Goal: Task Accomplishment & Management: Manage account settings

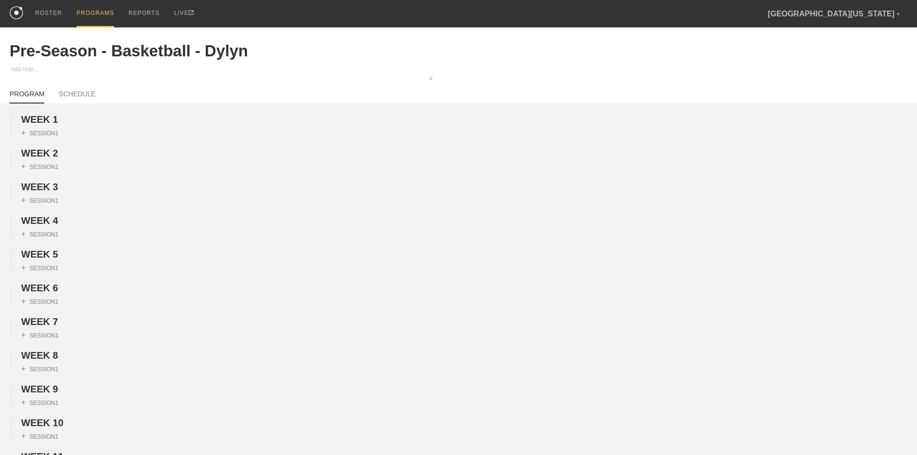
click at [88, 14] on div "PROGRAMS" at bounding box center [96, 13] width 38 height 27
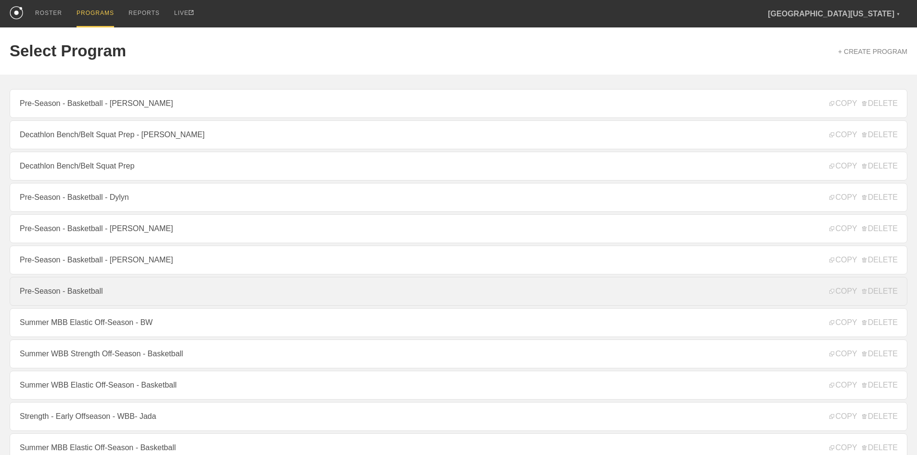
click at [123, 293] on link "Pre-Season - Basketball" at bounding box center [458, 291] width 897 height 29
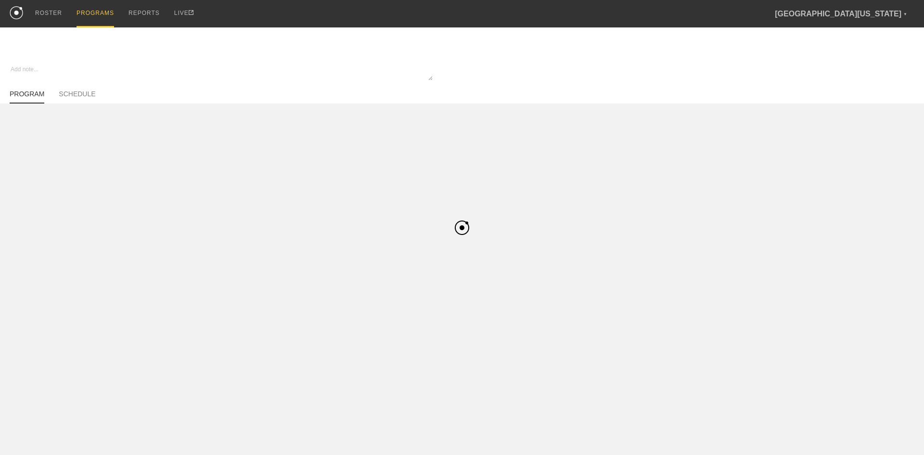
type textarea "x"
type input "Pre-Season - Basketball"
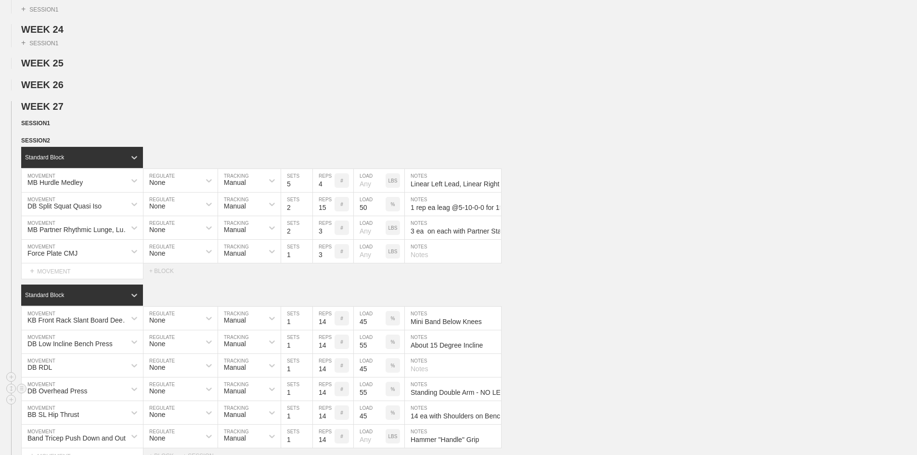
scroll to position [1010, 0]
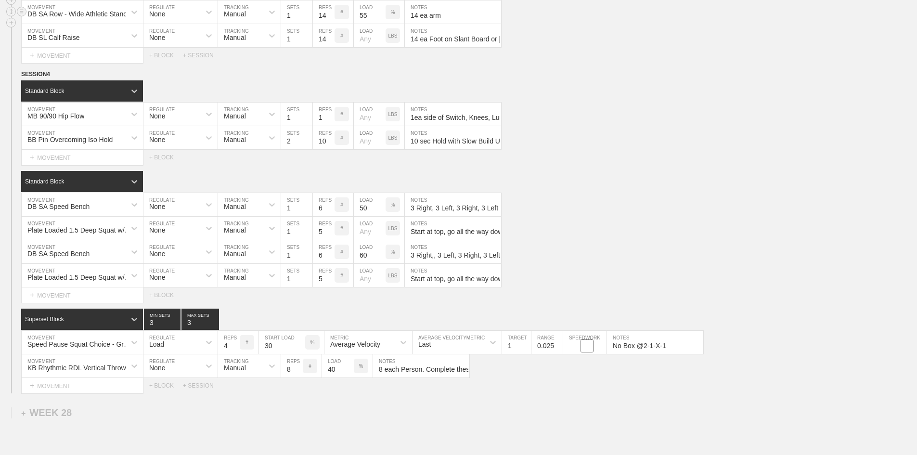
scroll to position [1251, 0]
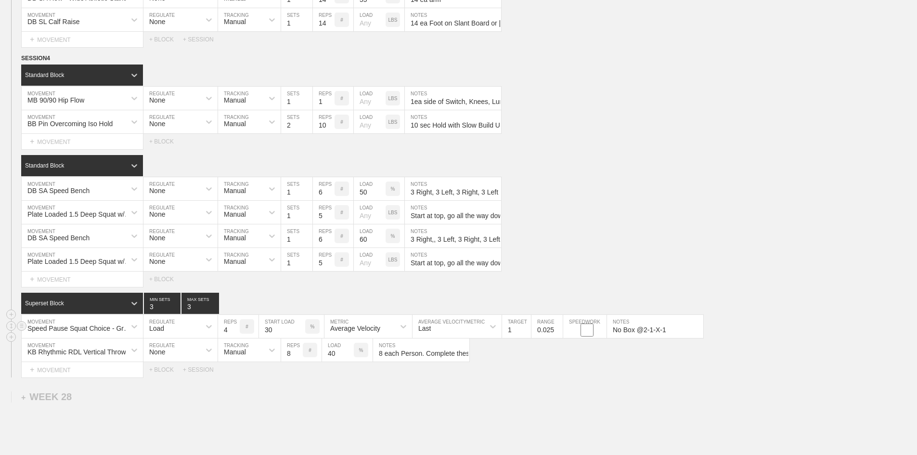
click at [519, 338] on input "1" at bounding box center [516, 326] width 29 height 23
click at [517, 338] on input "1" at bounding box center [516, 326] width 29 height 23
click at [515, 338] on input "1" at bounding box center [516, 326] width 29 height 23
click at [509, 338] on input "1" at bounding box center [516, 326] width 29 height 23
type input "1.0"
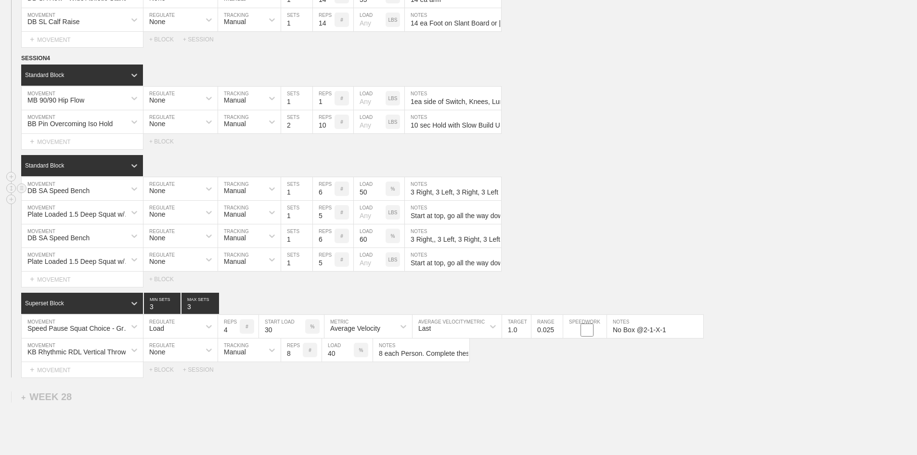
click at [577, 201] on div "DB SA Speed Bench MOVEMENT None REGULATE Manual TRACKING 1 SETS 6 REPS # 50 LOA…" at bounding box center [458, 189] width 917 height 24
click at [415, 361] on input "8 each Person. Complete these reps on the rubber floor, not on the turf." at bounding box center [421, 349] width 96 height 23
type input "8 each Person. Complete these reps on the rubber floor, not on the turf."
click at [425, 361] on input "8 each Person. Complete these reps on the rubber floor, not on the turf." at bounding box center [421, 349] width 96 height 23
drag, startPoint x: 424, startPoint y: 379, endPoint x: 345, endPoint y: 381, distance: 78.9
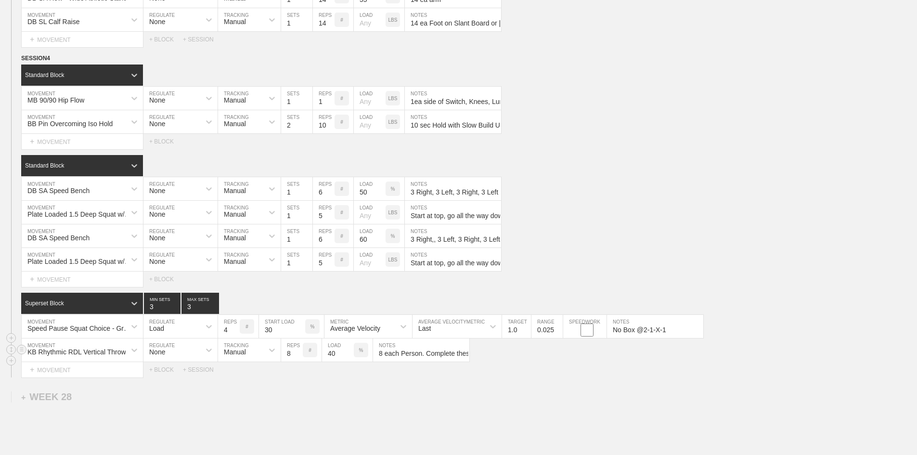
click at [345, 362] on div "KB Rhythmic RDL Vertical Throw MOVEMENT None REGULATE Manual TRACKING 8 REPS # …" at bounding box center [245, 350] width 448 height 24
click at [451, 361] on input "8 each Person. Complete these reps on the rubber floor, not on the turf." at bounding box center [421, 349] width 96 height 23
drag, startPoint x: 426, startPoint y: 378, endPoint x: 509, endPoint y: 394, distance: 84.3
click at [490, 377] on div "Superset Block 3 MIN SETS 3 MAX SETS DUPLICATE INSERT MOVEMENT AFTER DELETE Spe…" at bounding box center [458, 335] width 917 height 85
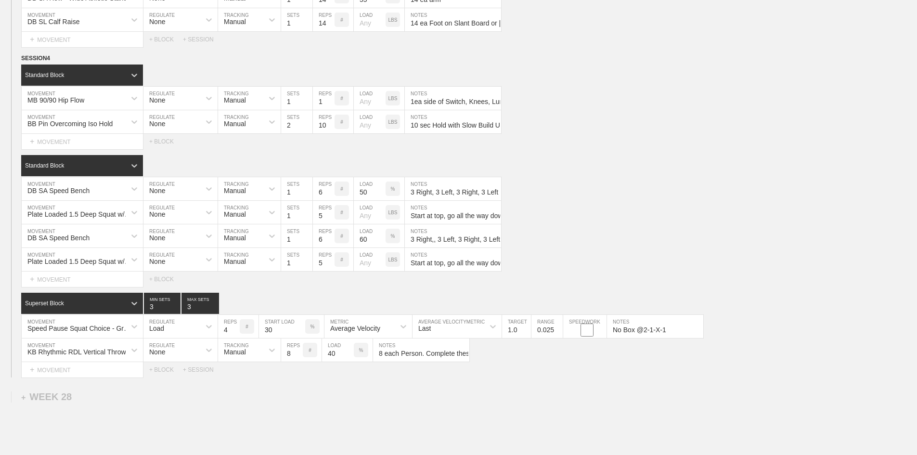
scroll to position [0, 41]
click at [396, 361] on input "8 each Person. Complete these reps on the rubber floor, not on the turf." at bounding box center [421, 349] width 96 height 23
click at [641, 224] on div "Plate Loaded 1.5 Deep Squat w/ Mini Band MOVEMENT None REGULATE Manual TRACKING…" at bounding box center [458, 213] width 917 height 24
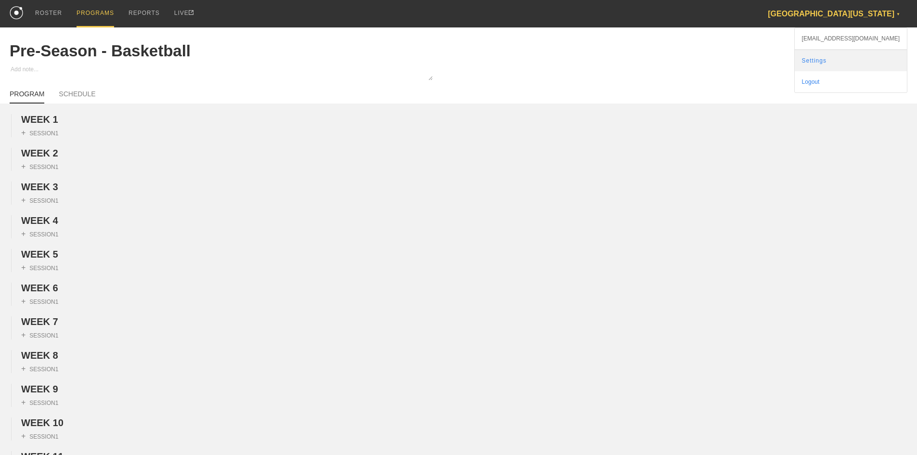
click at [859, 60] on link "Settings" at bounding box center [850, 60] width 112 height 21
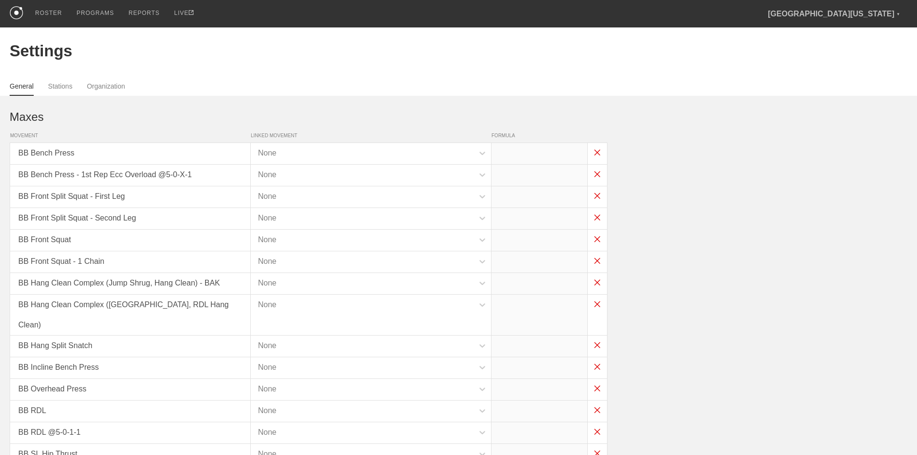
type input "x*1"
type input "x*0.65"
type input "x*.8"
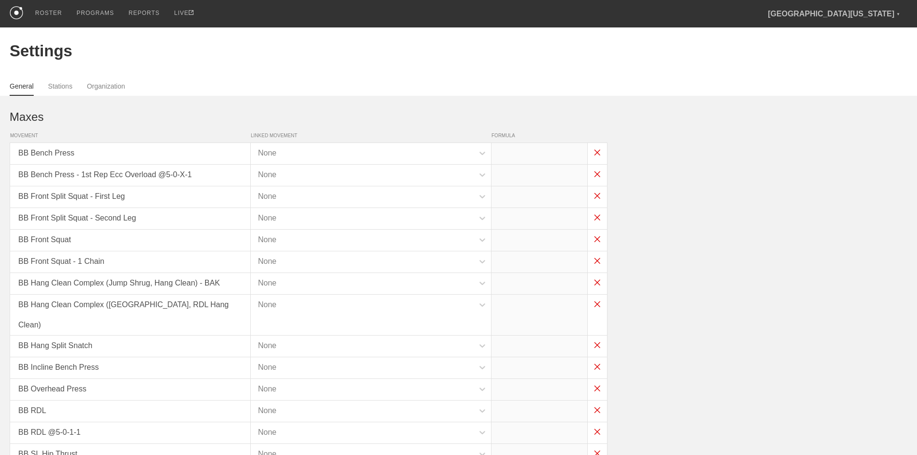
type input "(x*0.8)-30"
type input "x*1"
type input "x*0.8"
type input "x*0.75"
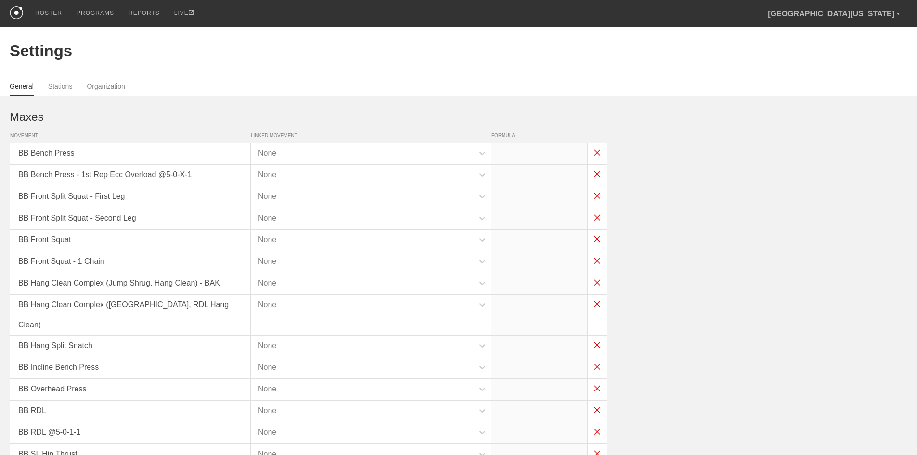
type input "x*0.6"
type input "x*0.8"
type input "x*0.5"
type input "x-30"
type input "x-35"
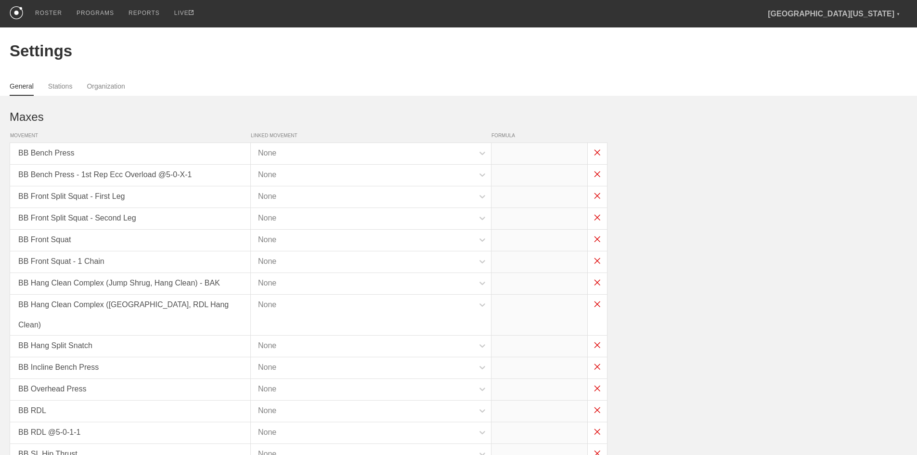
type input "x-55"
type input "x-100"
type input "x-75"
type input "x-60"
type input "x*1"
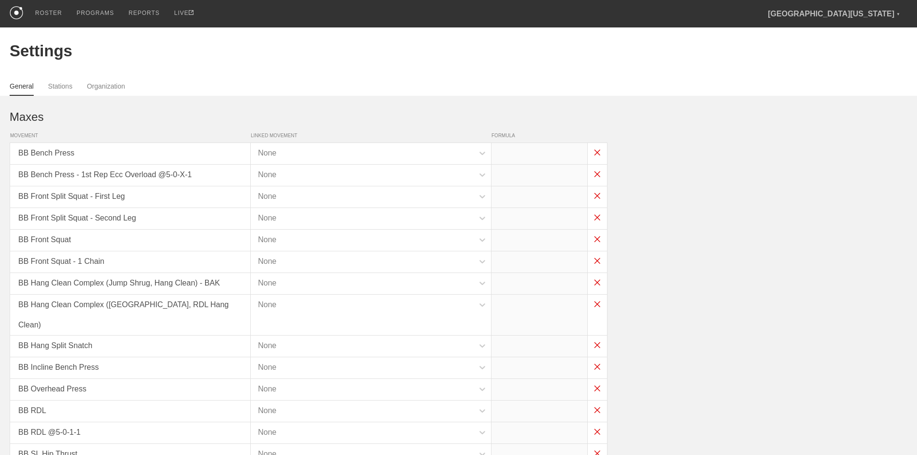
type input "x*0.45"
type input "x*0.4"
type input "x*0.45"
type input "x*0.4"
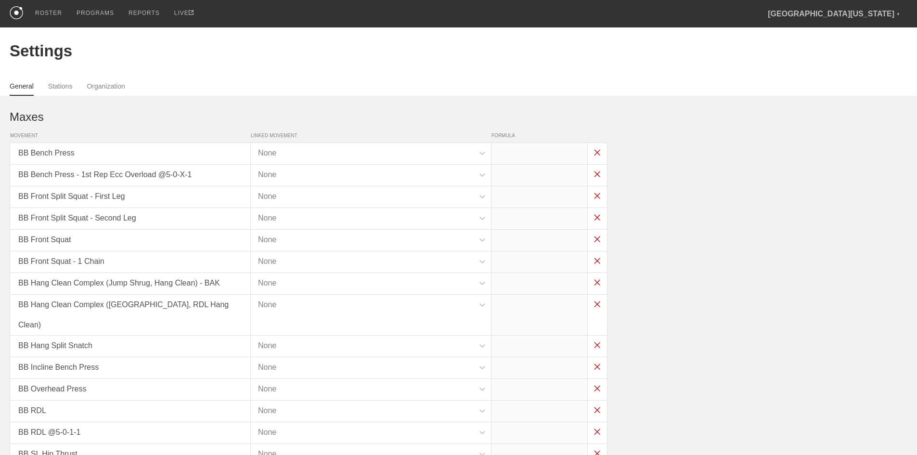
type input "x*0.45"
type input "x*0.05"
type input "x*0.35"
type input "x*0.3"
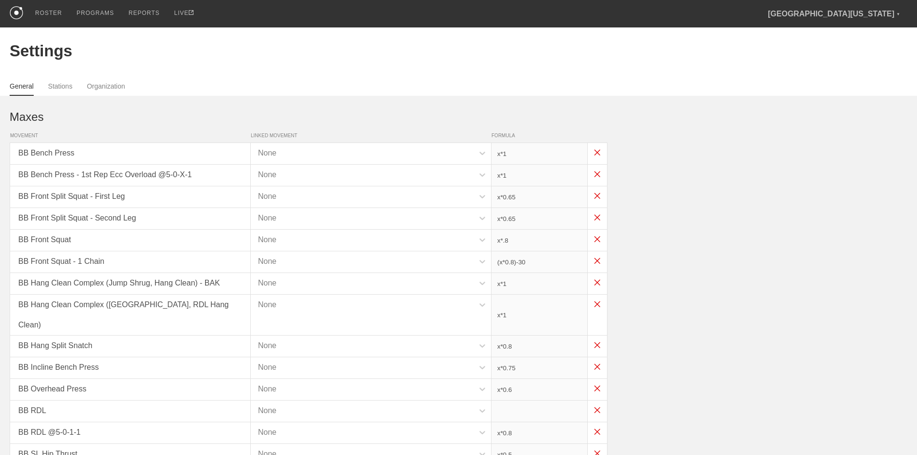
type input "x*0.3"
type input "x*0.35"
type input "x*0.3"
type input "x*0.45"
type input "x*0.3"
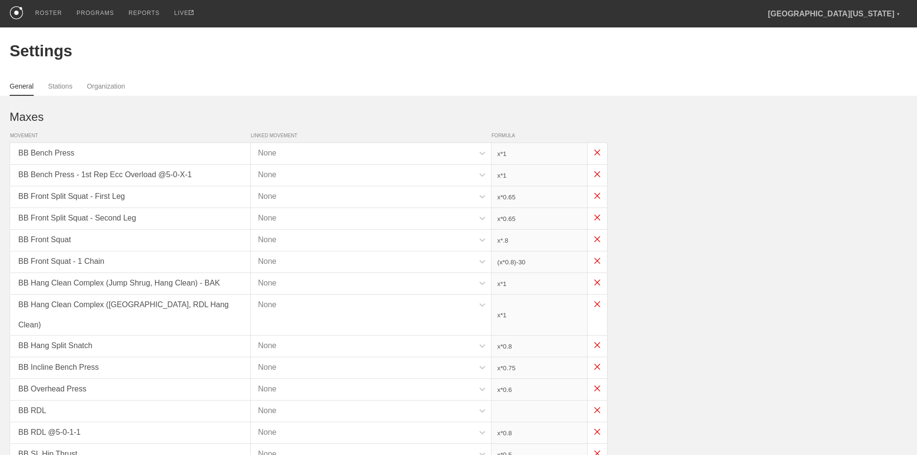
type input "x*0.3"
type input "x*0.2"
type input "x*0.3"
type input "x*0.55"
type input "x*0.3"
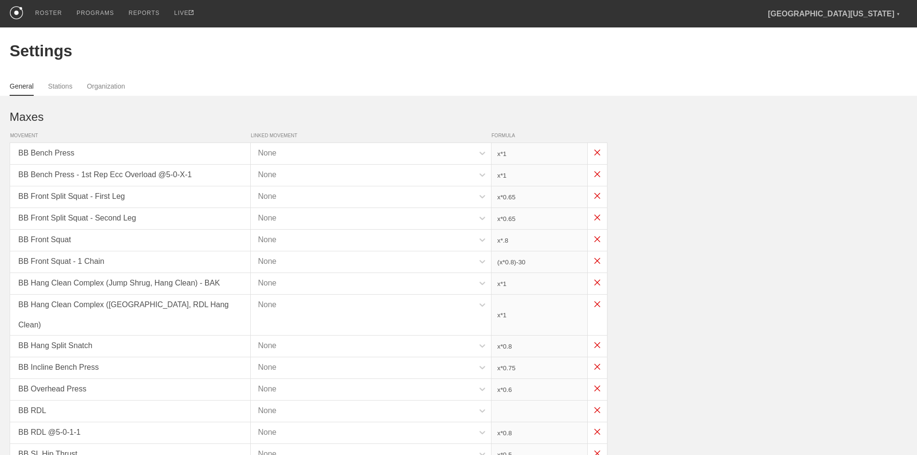
type input "x*0.35"
type input "(x/2)-5"
type input "x*0.4"
type input "x*0.1"
type input "x*0.3"
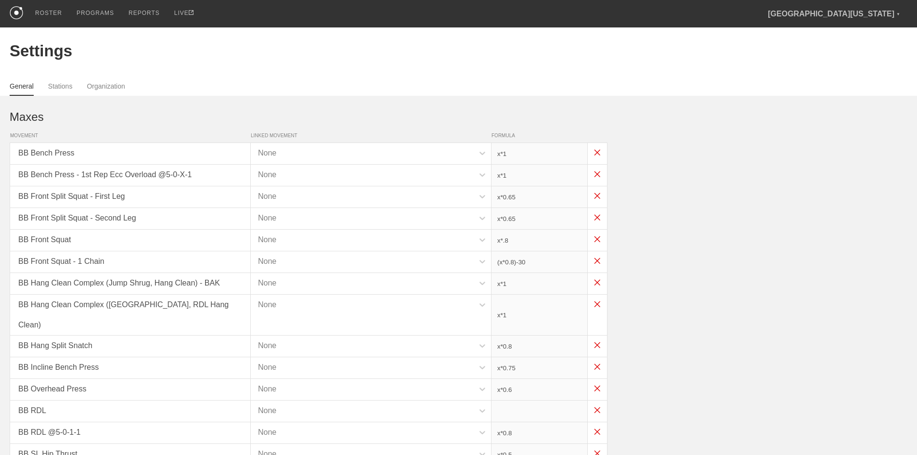
type input "x*0.35"
type input "x*0.4"
type input "x*0.15"
type input "x*0.3"
type input "x*0.35"
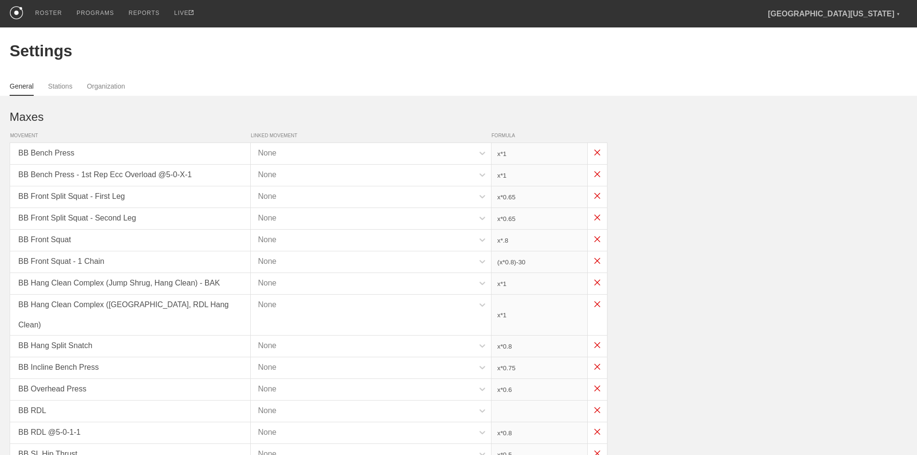
type input "x*0.35"
type input "x*0.4"
type input "x*0.45"
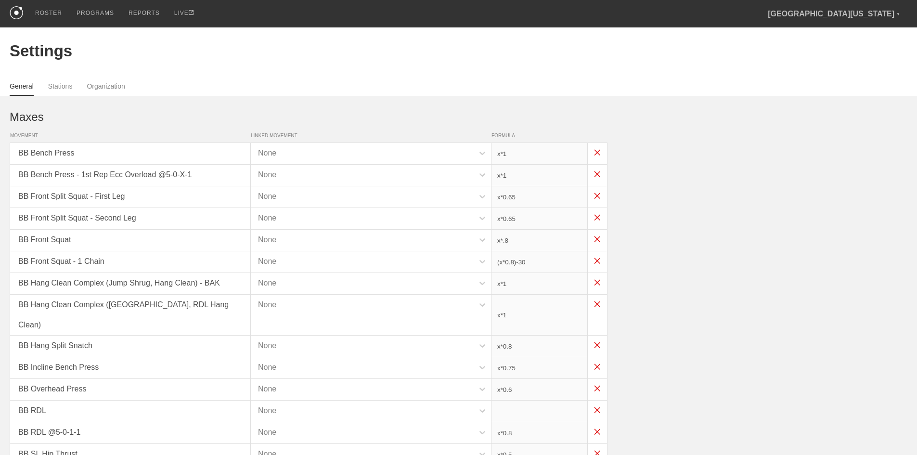
type input "x*0.3"
type input "x*0.35"
type input "x*0.3"
type input "x*0.75"
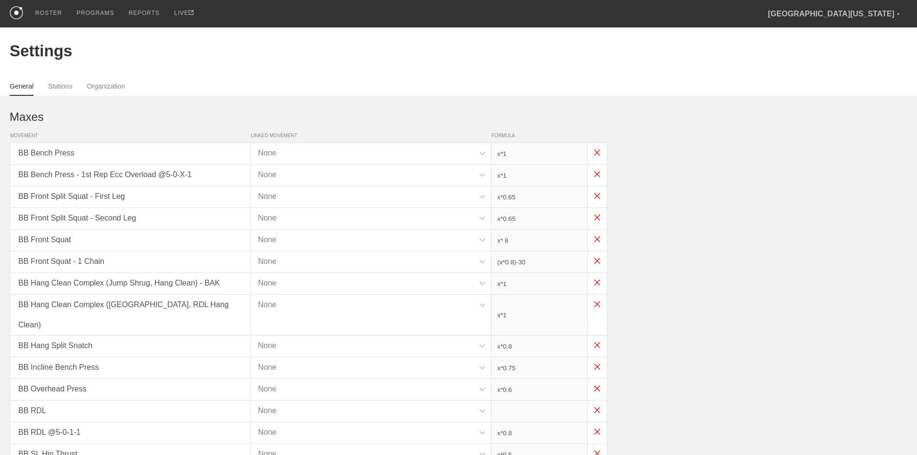
type input "x*0.75"
type input "x*0.5"
type input "x*0.3"
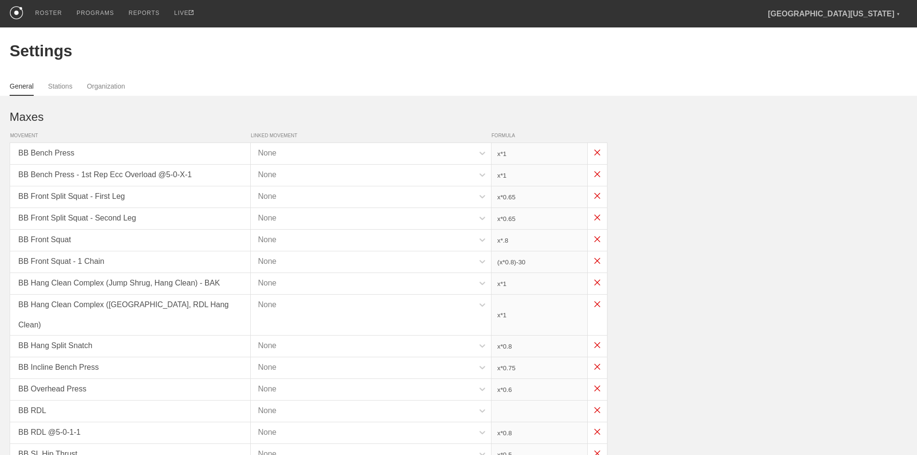
type input "x*0.3"
type input "x*0.5"
type input "x*0.4"
type input "x*0.5"
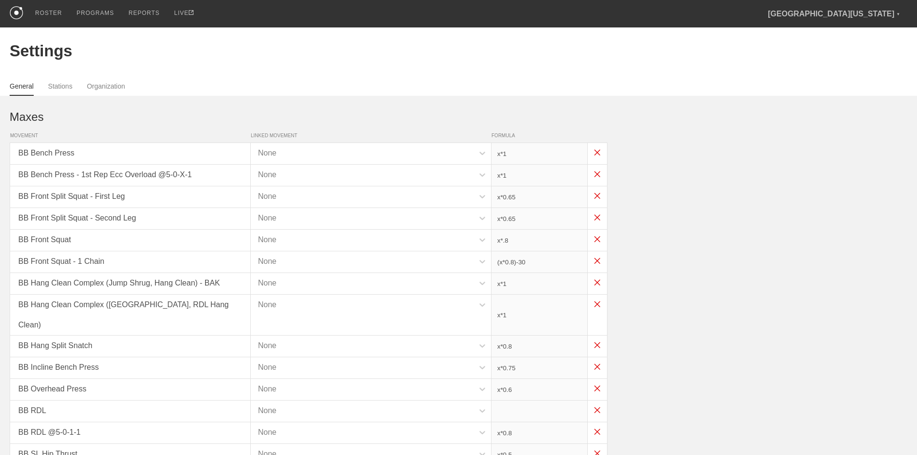
type input "x*0.3"
type input "x*0.5"
type input "x*0.45"
type input "x*0.3"
type input "(x*0.35)-25"
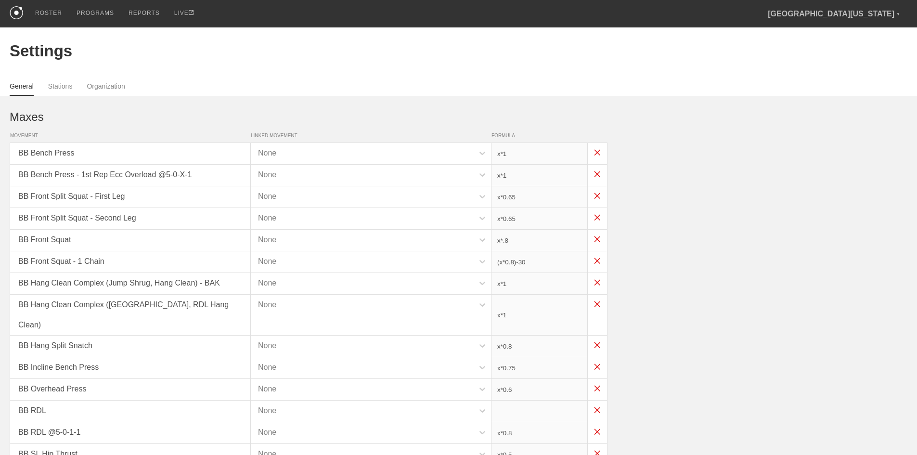
type input "(x*0.35)-25"
type input "(x*0.3)-25"
type input "(x*0.35)-25"
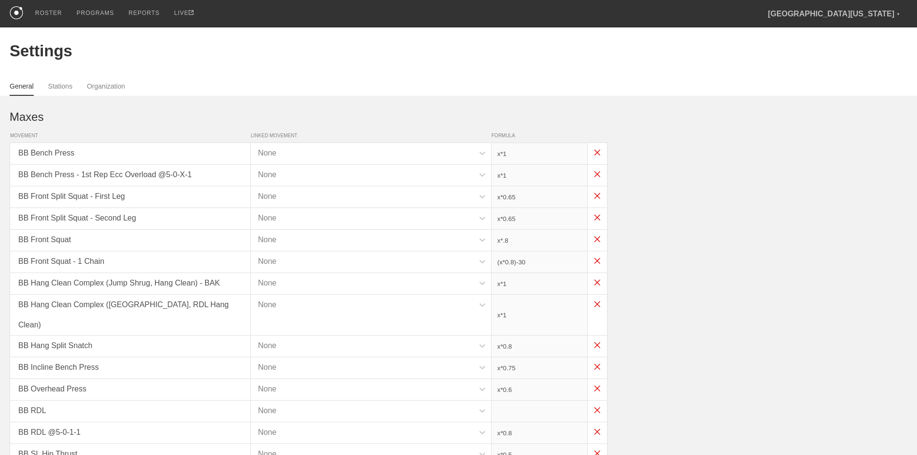
type input "x*0.85"
type input "x*0.825"
type input "x*0.75"
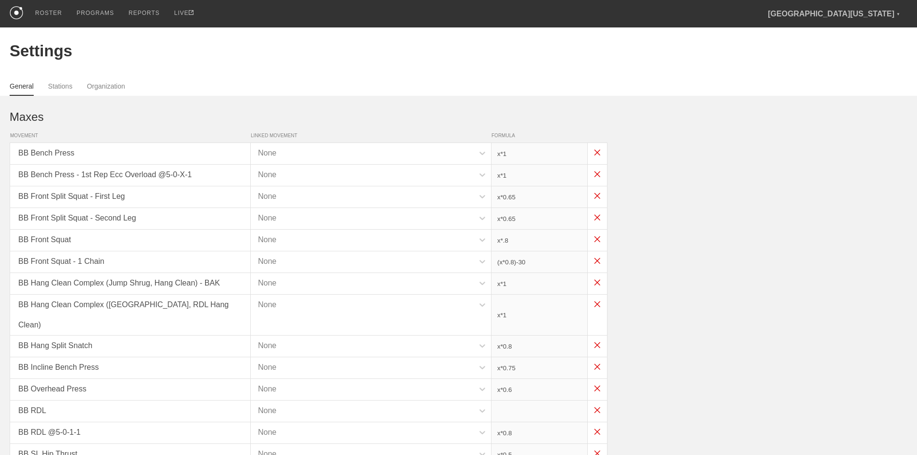
type input "x*0.75"
type input "x*0.65"
type input "x*0.9"
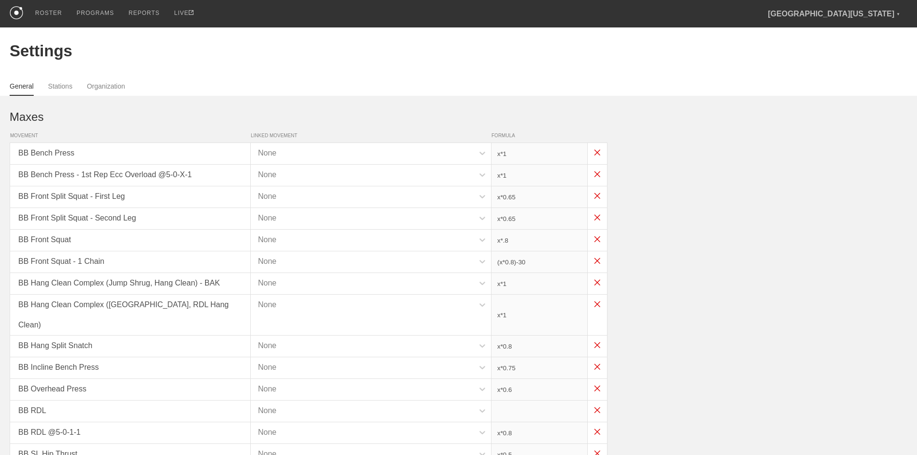
type input "x*0.9"
type input "x*0.5"
type input "x*0.35"
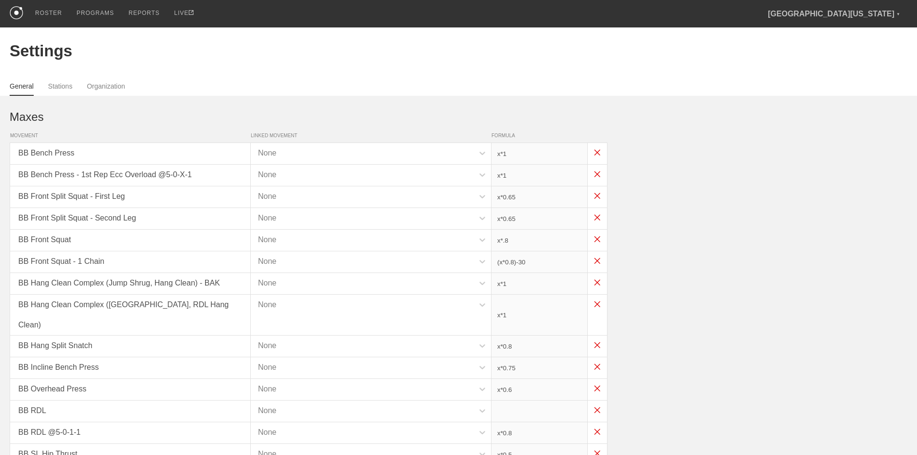
type input "x*0.45"
type input "x*0.75"
type input "x*0.6"
type input "x*0.7"
type input "x*0.65"
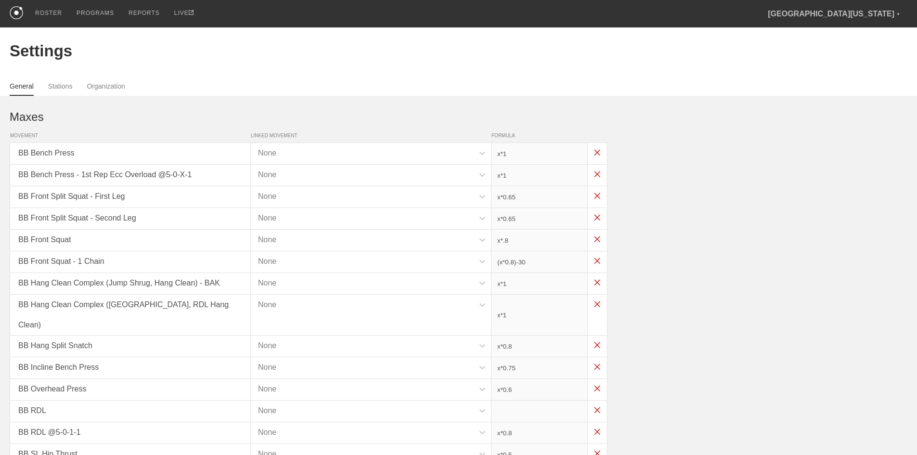
type input "x*0.7"
type input "x*0.7-30"
type input "x-55"
type input "x-75"
type input "x-70"
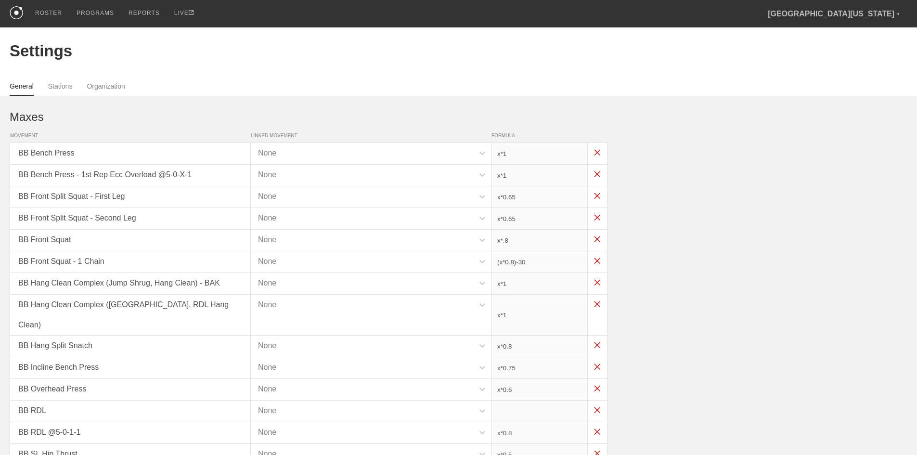
type input "x-65"
type input "(x*1)-20"
type input "x*1"
type input "x*0.8"
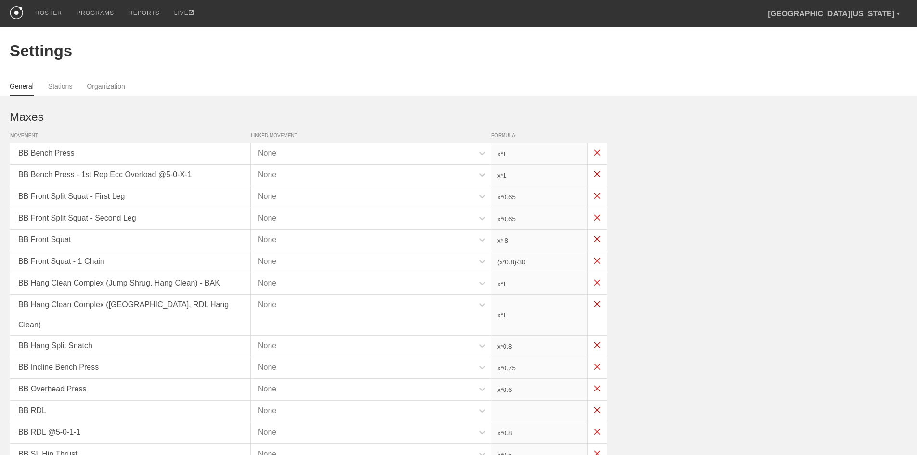
type input "x*1"
type input "x-35"
type input "x*0.7"
type input "x*1"
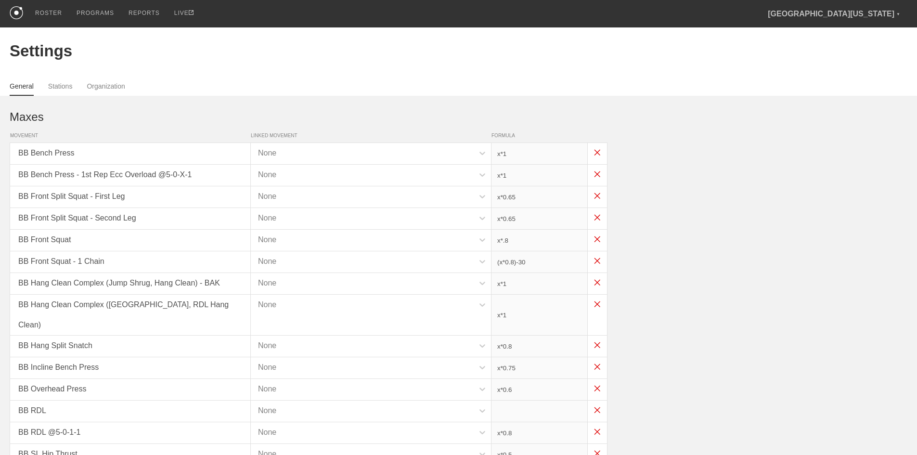
type input "x*1"
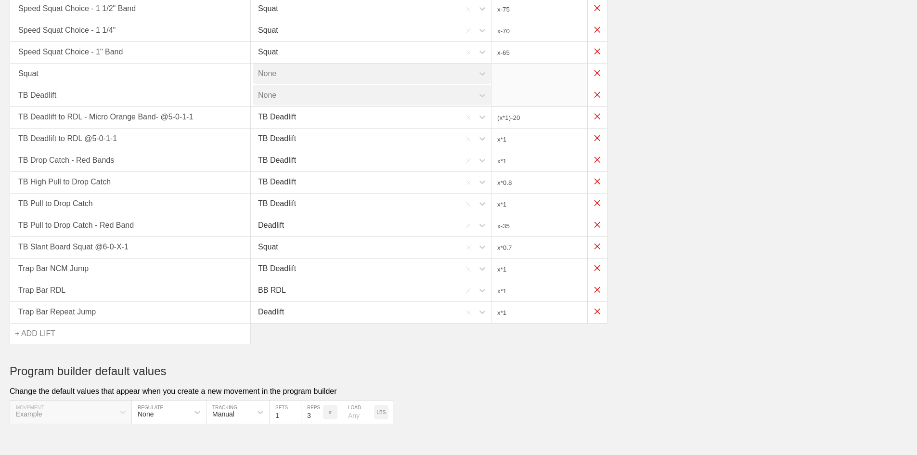
scroll to position [2504, 0]
click at [38, 322] on div "+ ADD LIFT" at bounding box center [35, 332] width 40 height 20
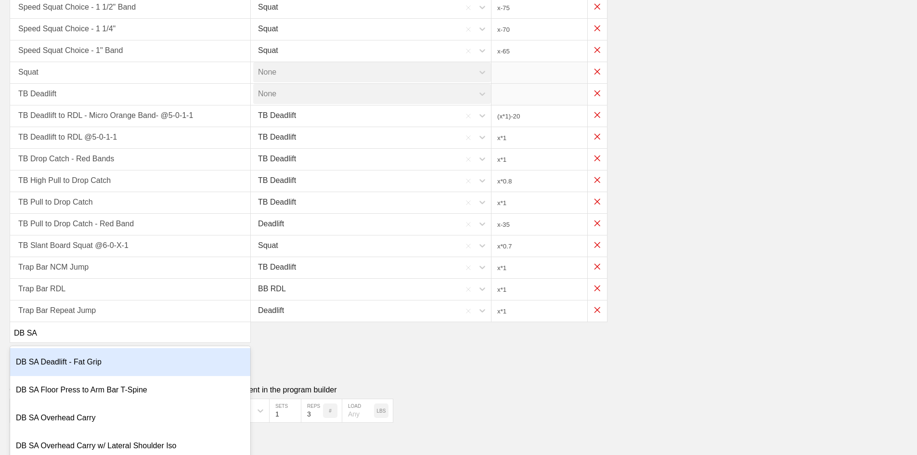
type input "DB SA S"
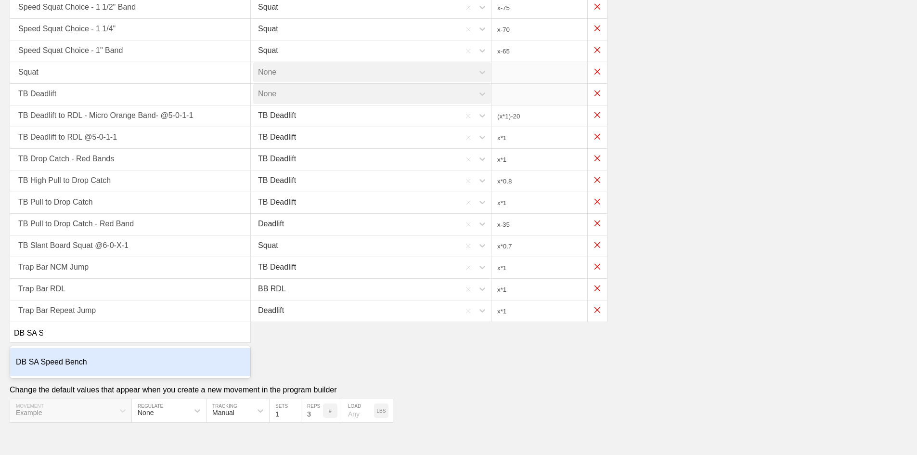
click at [53, 348] on div "DB SA Speed Bench" at bounding box center [130, 362] width 240 height 28
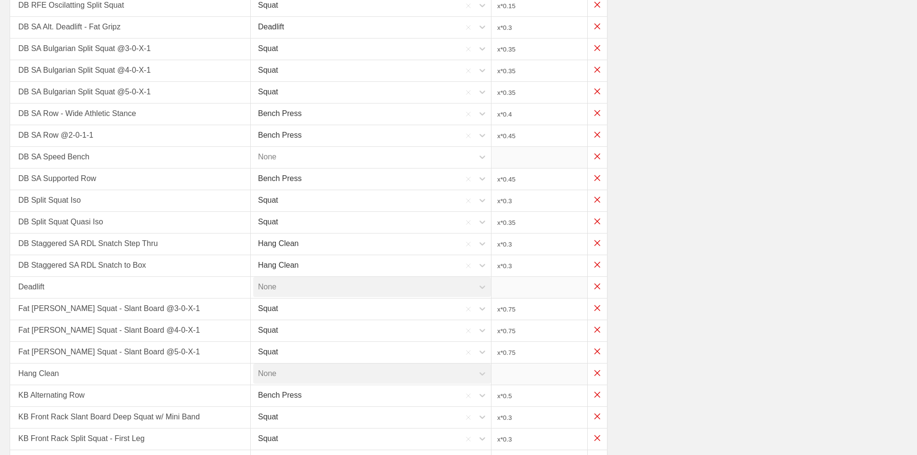
scroll to position [1226, 0]
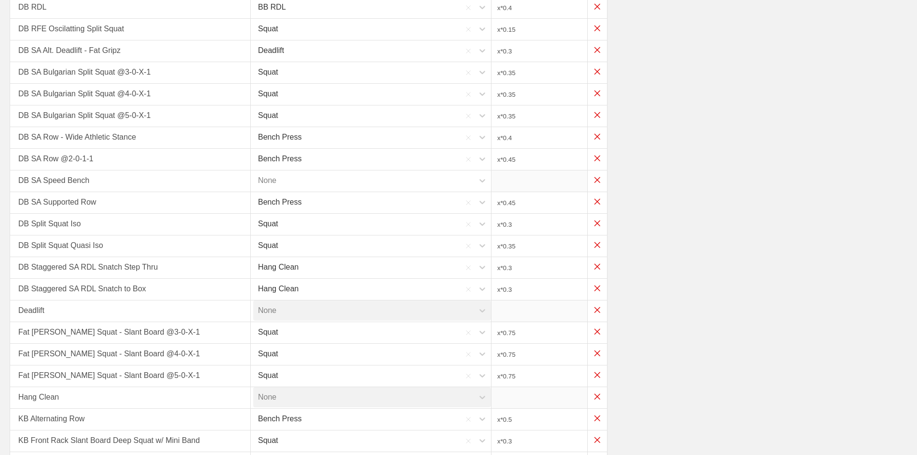
click at [254, 170] on div "None" at bounding box center [363, 180] width 220 height 20
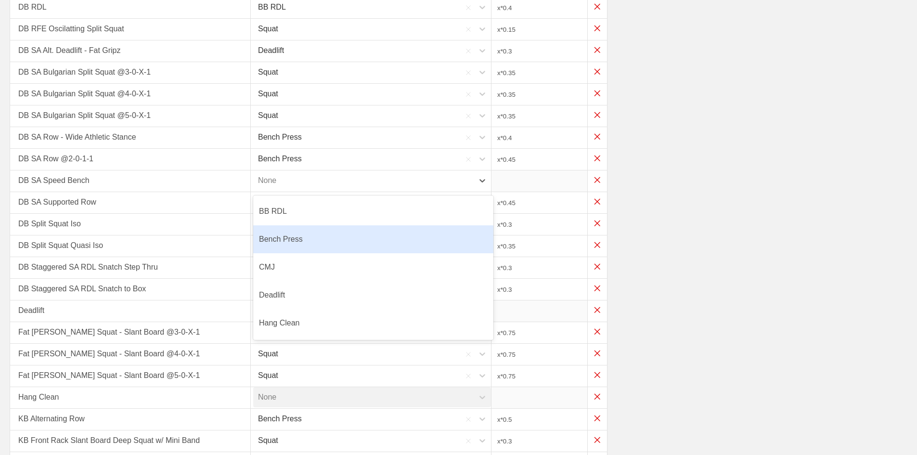
click at [300, 225] on div "Bench Press" at bounding box center [373, 239] width 240 height 28
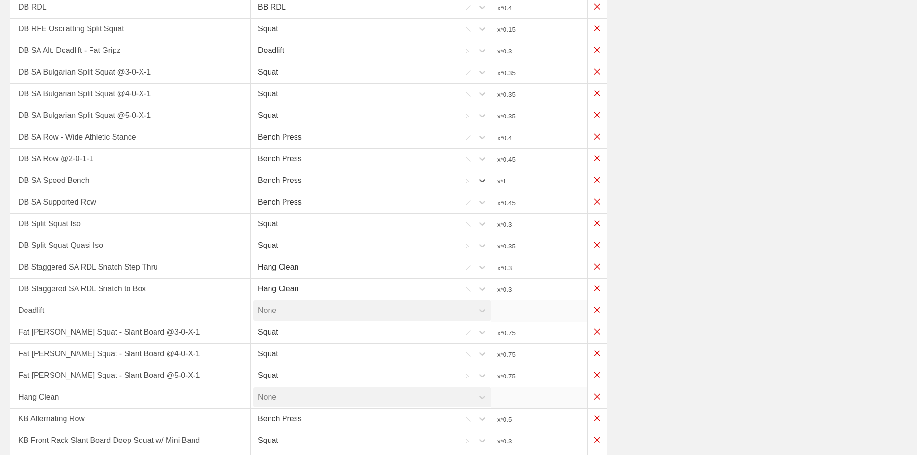
click at [570, 170] on input "x*1" at bounding box center [539, 180] width 96 height 21
type input "x*0.45"
click at [795, 170] on div "DB SA Speed Bench Bench Press x*0.45" at bounding box center [458, 181] width 897 height 22
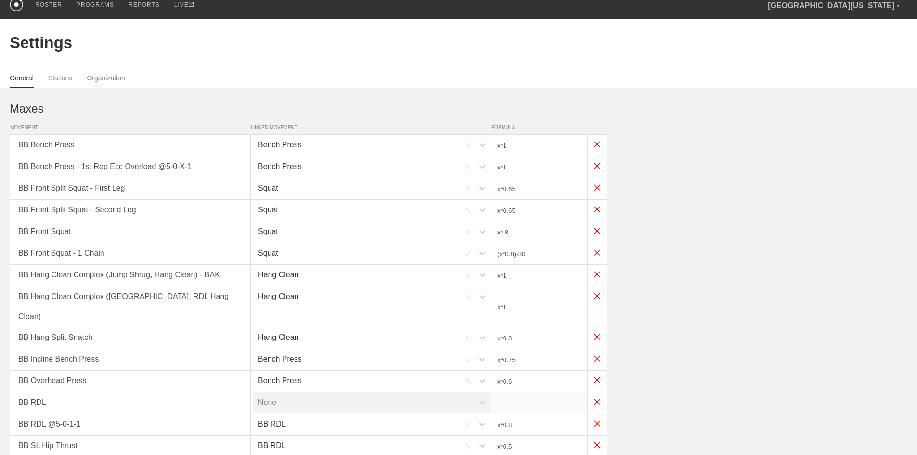
scroll to position [0, 0]
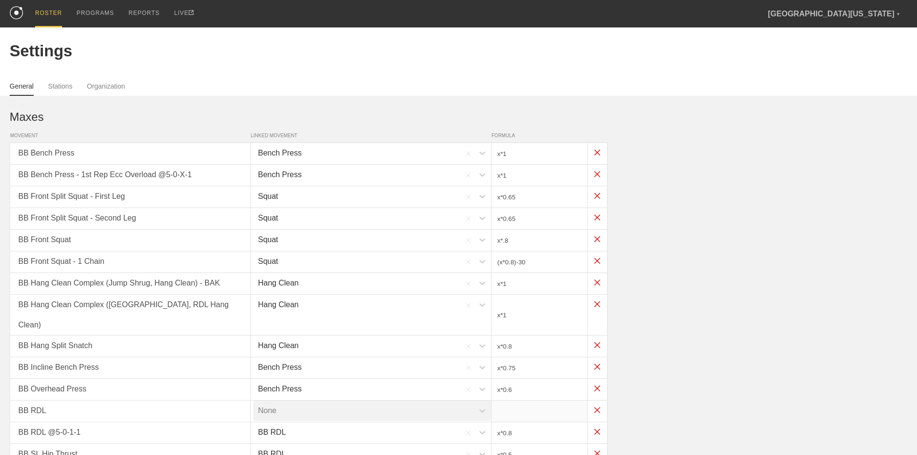
click at [33, 14] on link "ROSTER" at bounding box center [48, 13] width 41 height 27
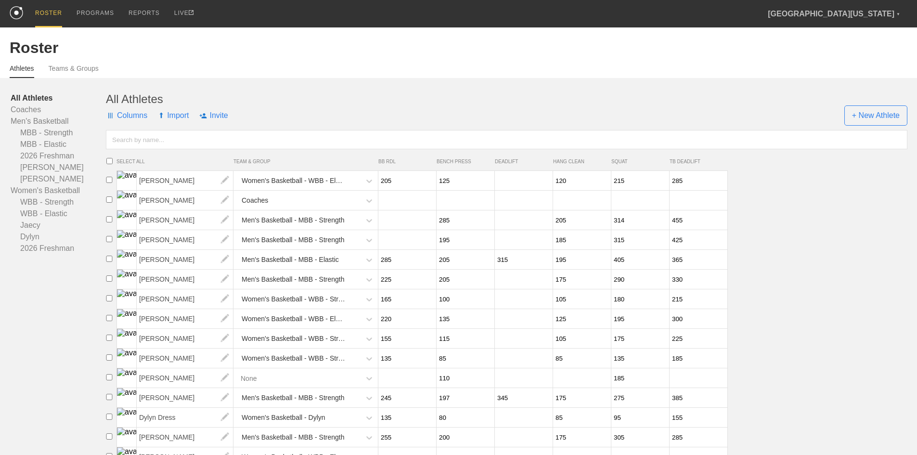
scroll to position [48, 0]
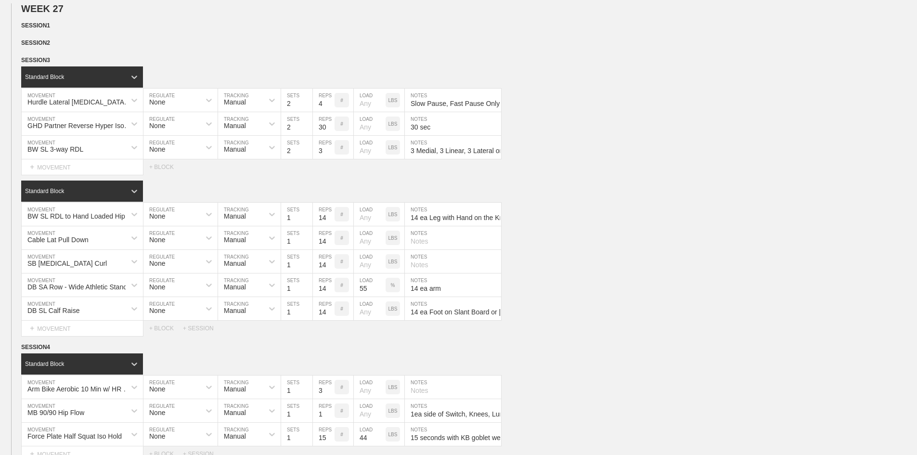
scroll to position [1010, 0]
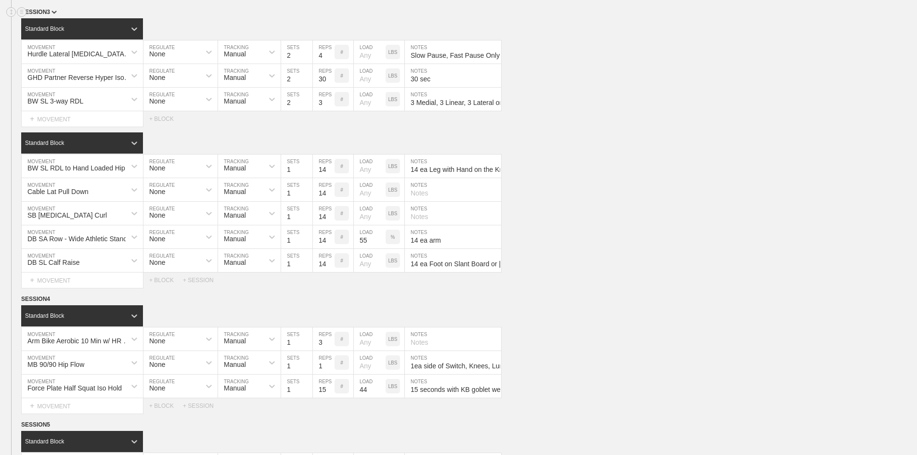
click at [39, 15] on span "SESSION 3" at bounding box center [39, 12] width 36 height 7
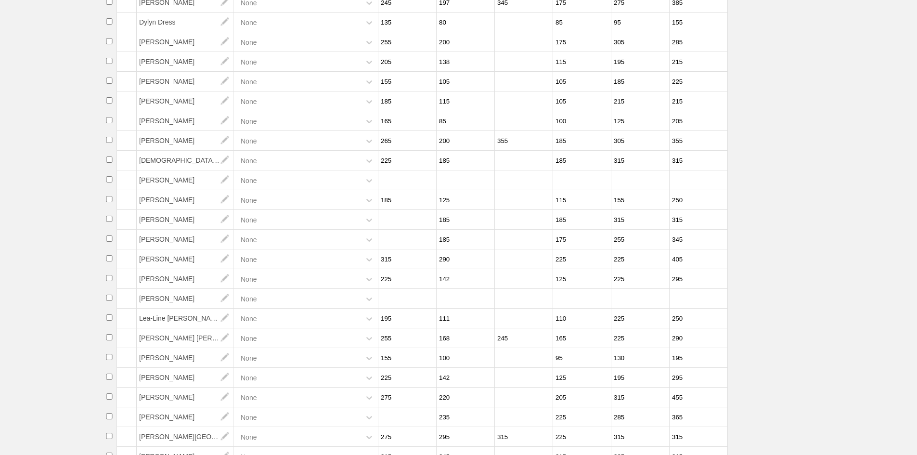
scroll to position [417, 0]
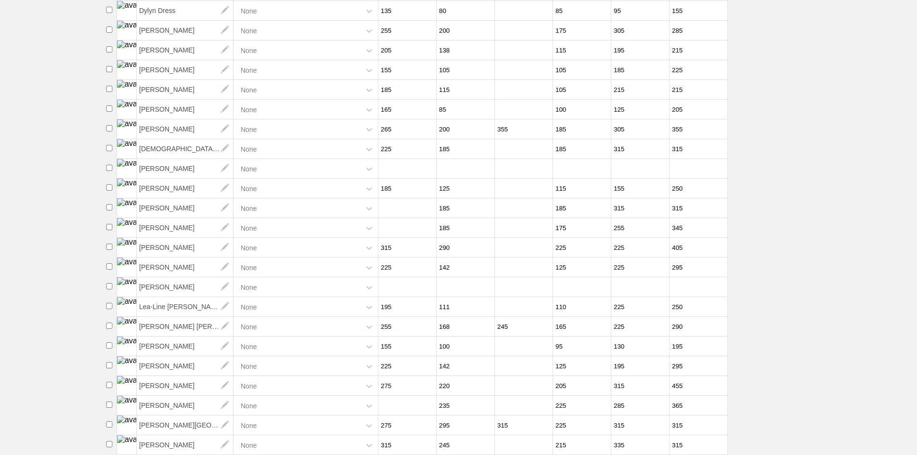
click at [401, 404] on input "number" at bounding box center [405, 405] width 55 height 19
type input "275"
click at [859, 319] on li "Maddox Monson None 255 168 245 165 225 290" at bounding box center [509, 327] width 815 height 20
click at [397, 206] on input "number" at bounding box center [405, 208] width 55 height 19
click at [408, 227] on input "number" at bounding box center [405, 227] width 55 height 19
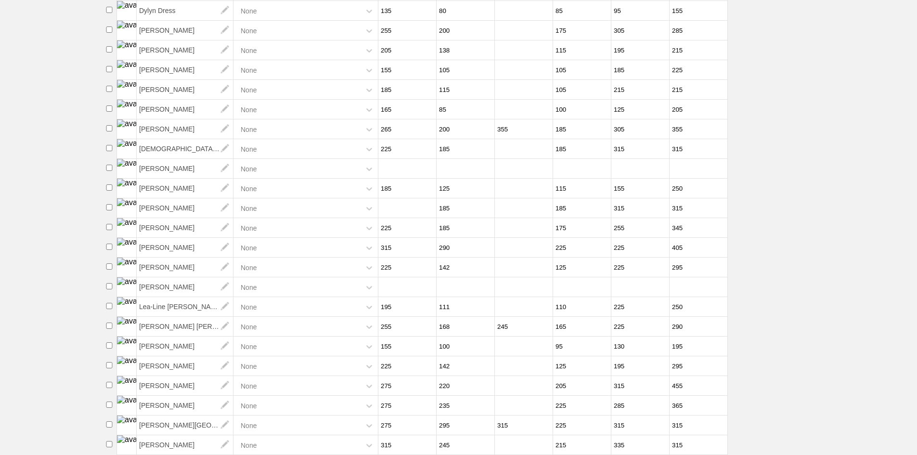
type input "225"
click at [411, 205] on input "number" at bounding box center [405, 208] width 55 height 19
type input "225"
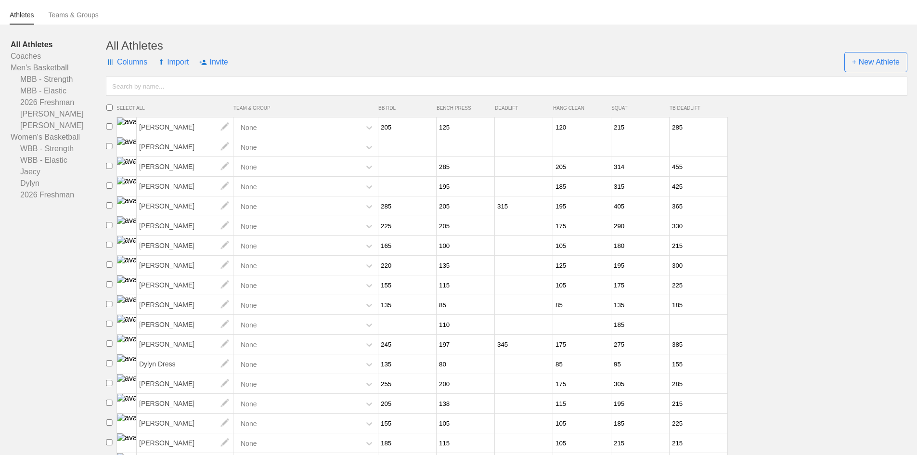
scroll to position [0, 0]
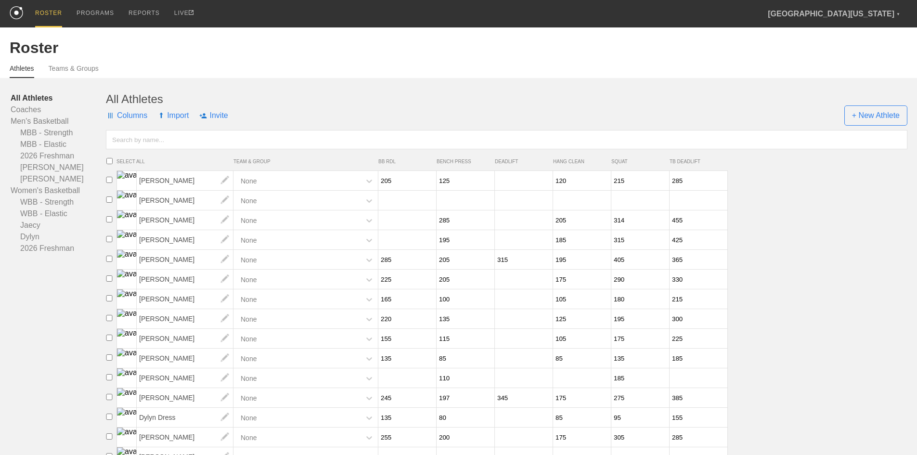
click at [435, 230] on span at bounding box center [407, 219] width 58 height 19
click at [417, 228] on input "number" at bounding box center [405, 220] width 55 height 19
type input "315"
click at [398, 247] on input "number" at bounding box center [405, 239] width 55 height 19
type input "395"
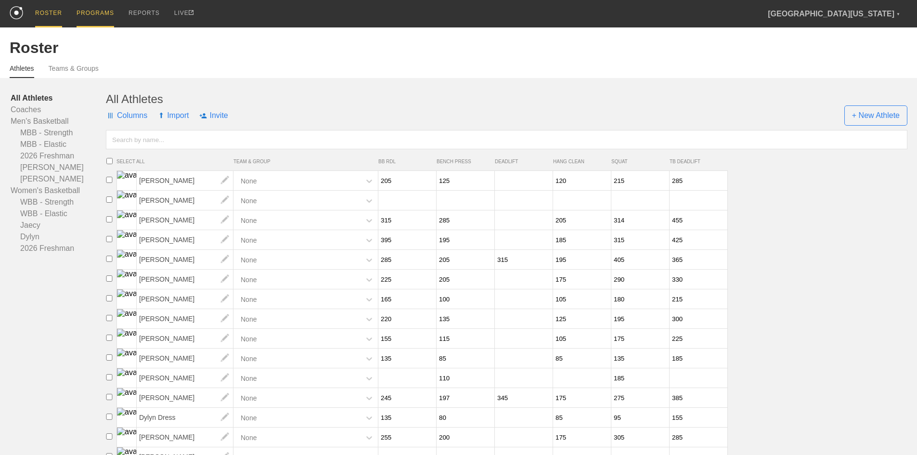
click at [98, 20] on div "PROGRAMS" at bounding box center [96, 13] width 38 height 27
